Goal: Use online tool/utility: Utilize a website feature to perform a specific function

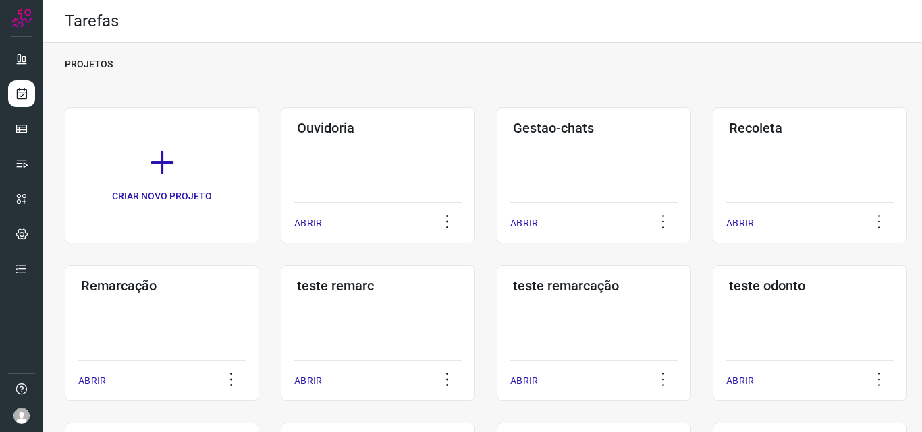
click at [188, 293] on h3 "Remarcação" at bounding box center [162, 286] width 162 height 16
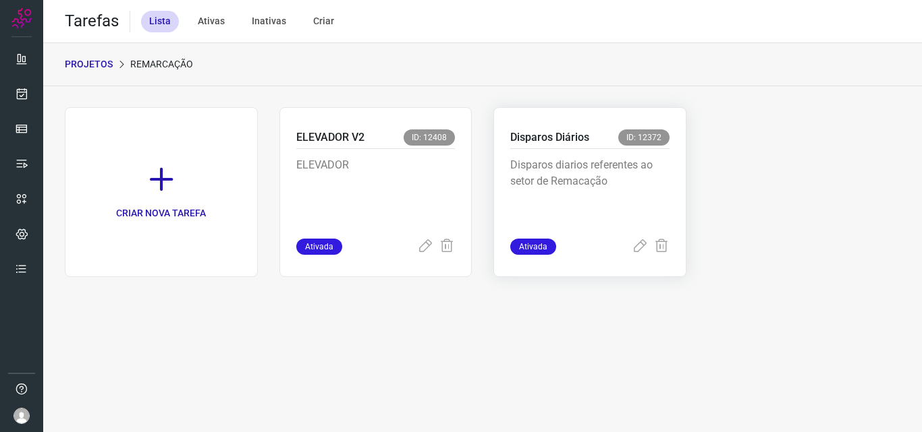
click at [617, 162] on p "Disparos diarios referentes ao setor de Remacação" at bounding box center [589, 190] width 159 height 67
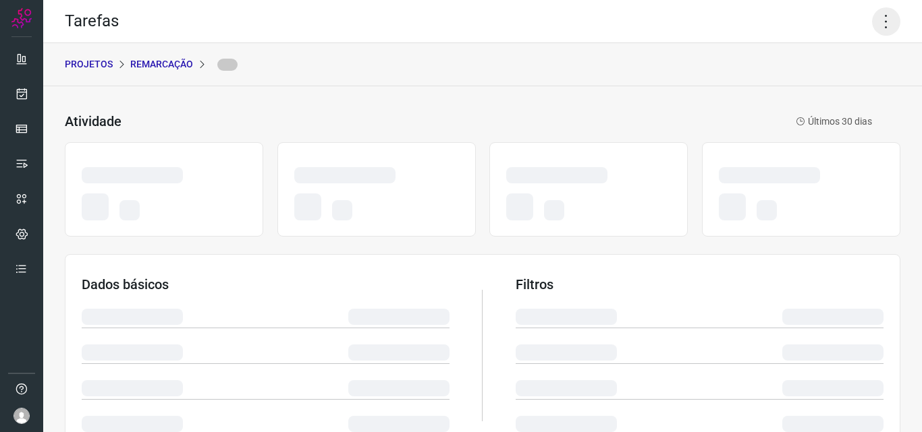
click at [872, 15] on icon at bounding box center [886, 21] width 28 height 28
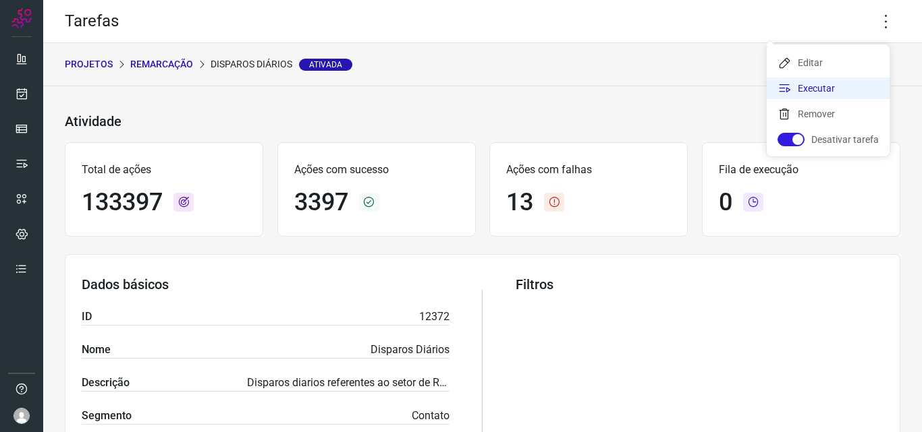
click at [845, 90] on li "Executar" at bounding box center [827, 89] width 123 height 22
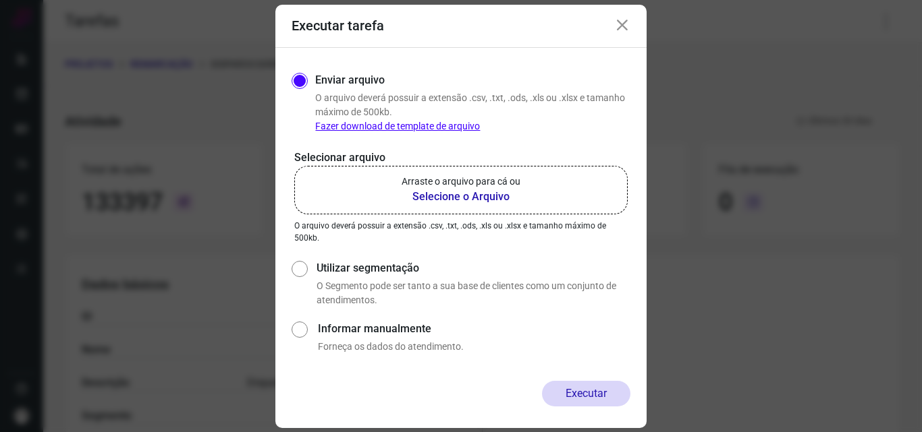
click at [536, 194] on label "Arraste o arquivo para cá ou Selecione o Arquivo" at bounding box center [460, 190] width 333 height 49
click at [0, 0] on input "Arraste o arquivo para cá ou Selecione o Arquivo" at bounding box center [0, 0] width 0 height 0
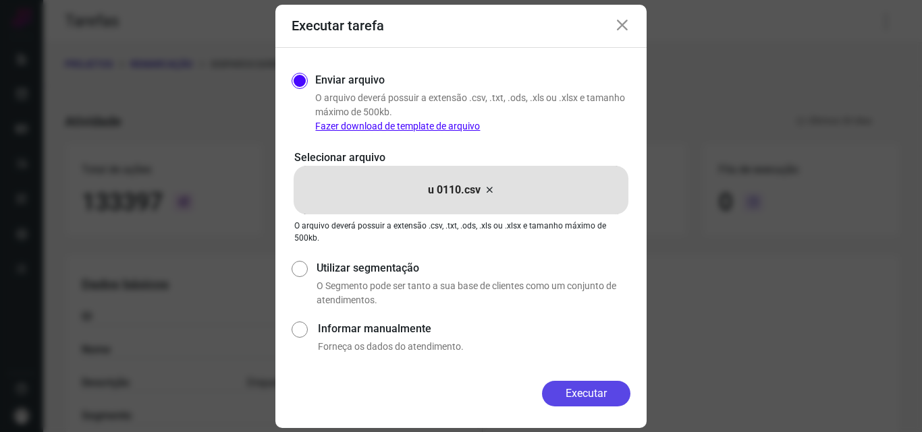
click at [596, 395] on button "Executar" at bounding box center [586, 394] width 88 height 26
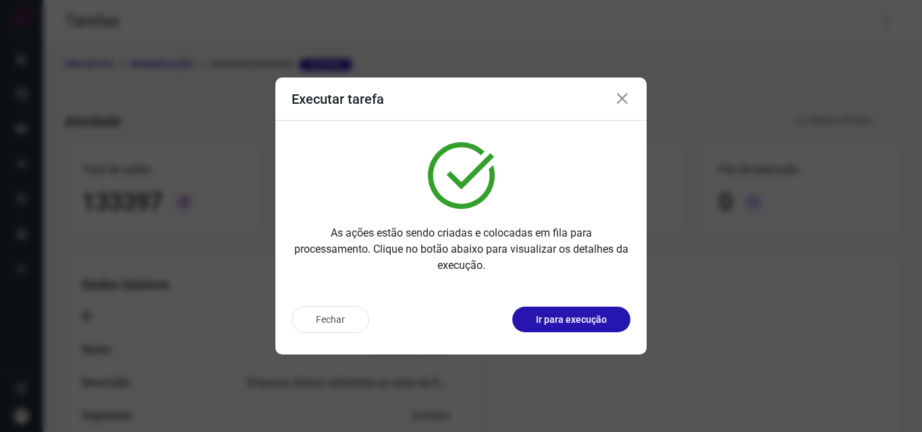
click at [610, 322] on button "Ir para execução" at bounding box center [571, 320] width 118 height 26
